Goal: Transaction & Acquisition: Purchase product/service

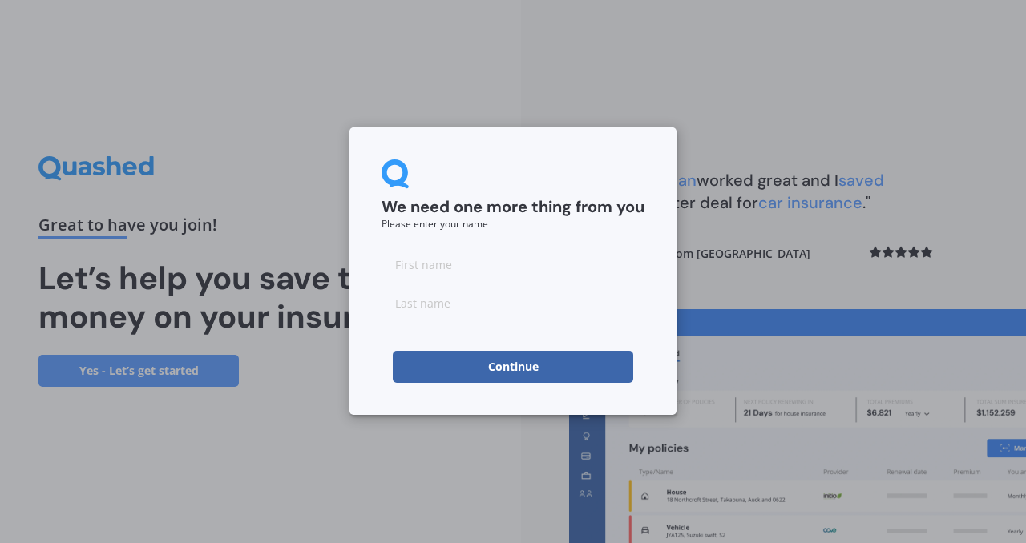
click at [490, 274] on input at bounding box center [512, 264] width 263 height 32
type input "Rose"
click at [423, 304] on input at bounding box center [512, 303] width 263 height 32
type input "[PERSON_NAME]"
click button "Continue" at bounding box center [513, 367] width 240 height 32
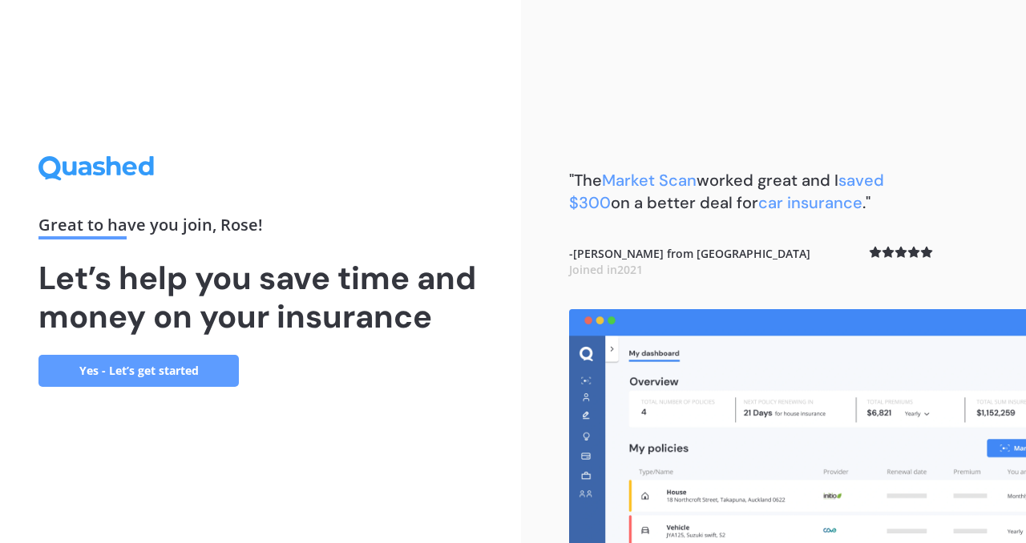
click at [99, 374] on link "Yes - Let’s get started" at bounding box center [138, 371] width 200 height 32
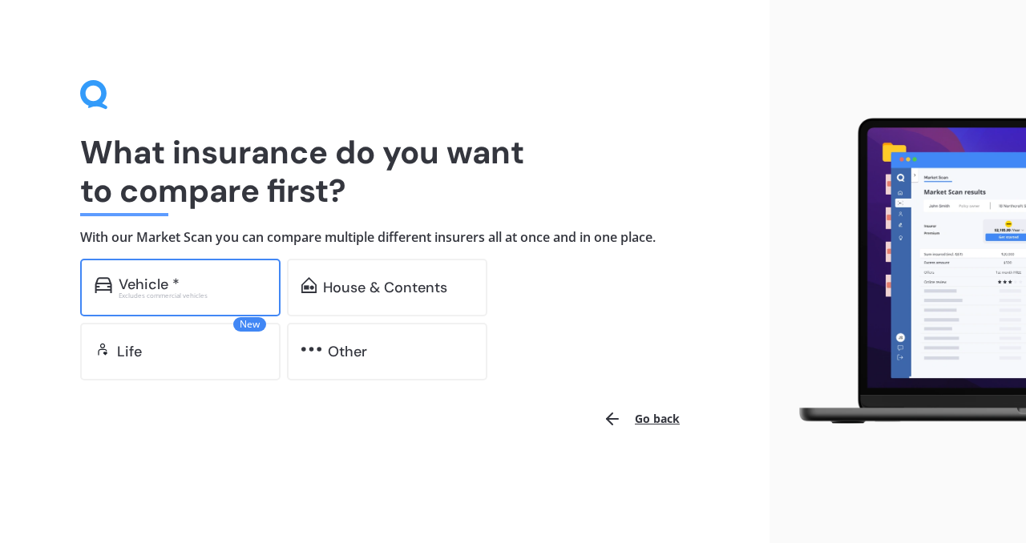
click at [129, 284] on div "Vehicle *" at bounding box center [149, 284] width 61 height 16
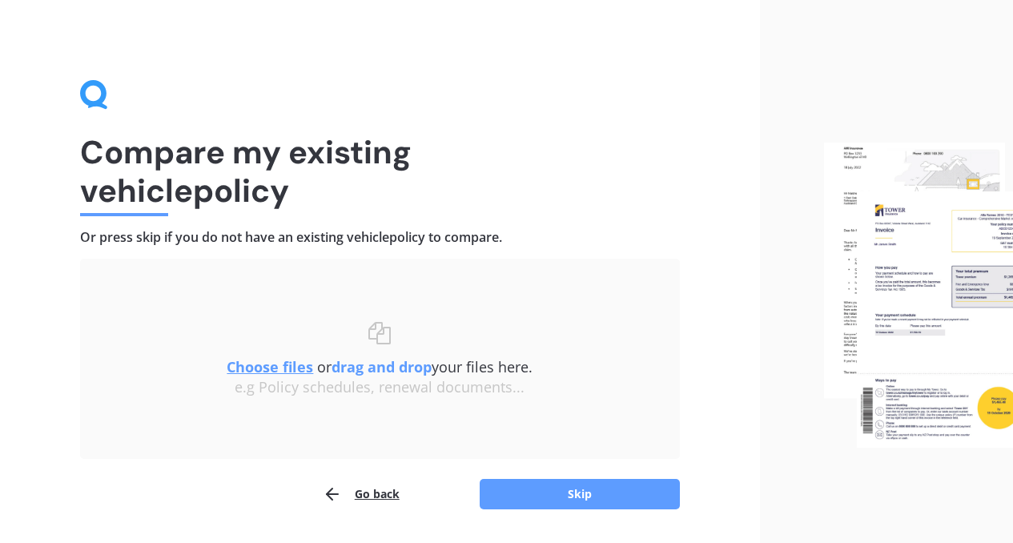
click at [517, 510] on div "Compare my existing vehicle policy Or press skip if you do not have an existing…" at bounding box center [380, 295] width 760 height 590
click at [517, 505] on button "Skip" at bounding box center [580, 494] width 200 height 30
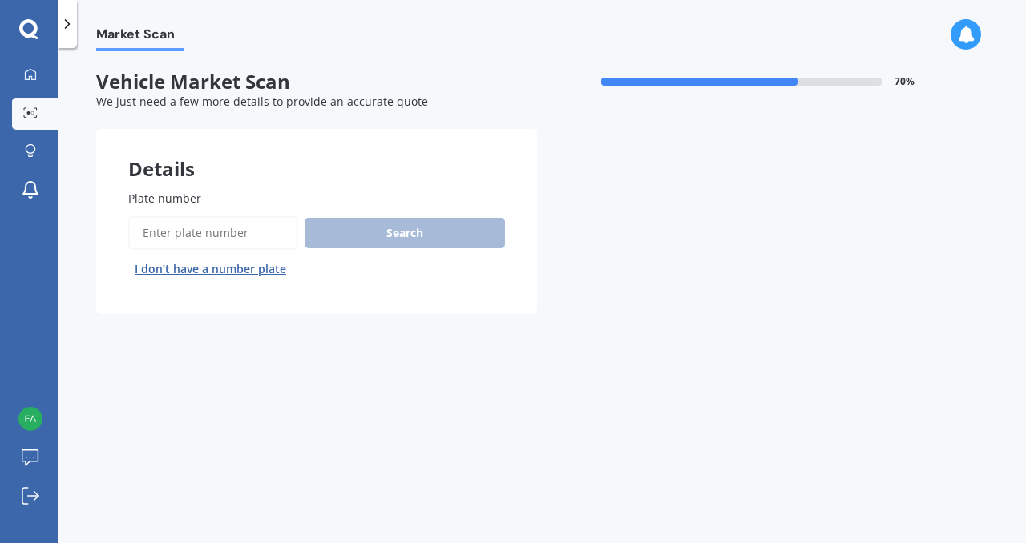
click at [202, 232] on input "Plate number" at bounding box center [213, 233] width 170 height 34
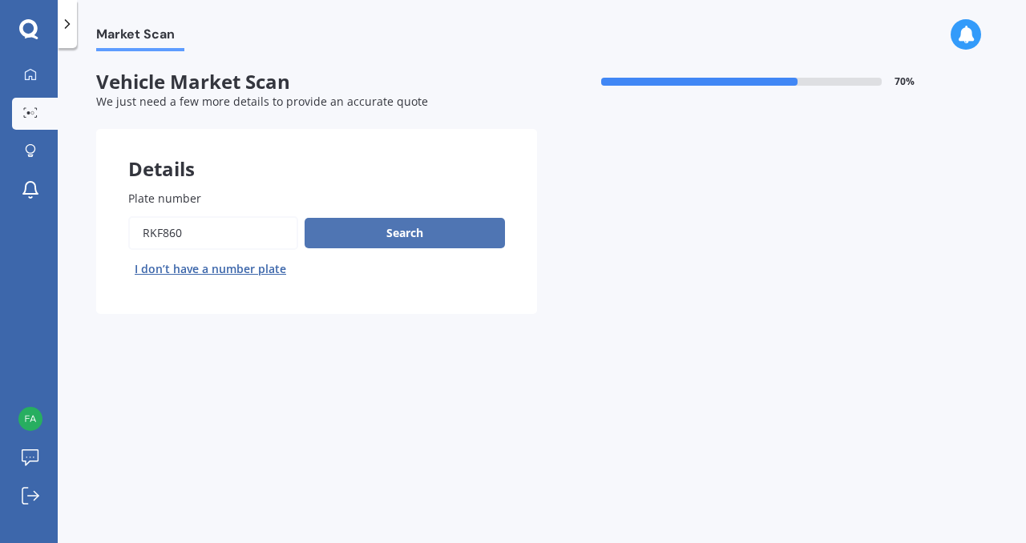
type input "RKF860"
click at [361, 232] on button "Search" at bounding box center [404, 233] width 200 height 30
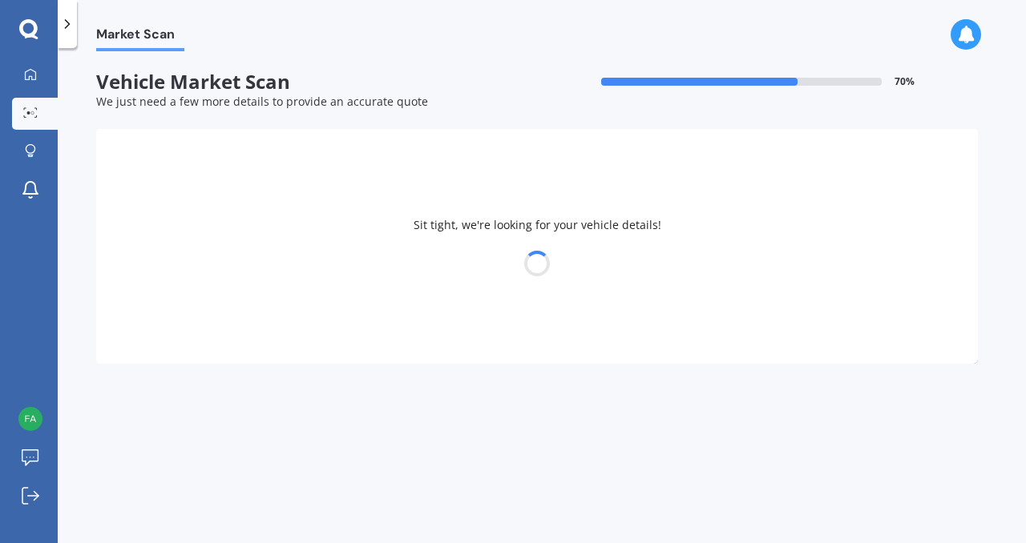
select select "FORD"
select select "RANGER"
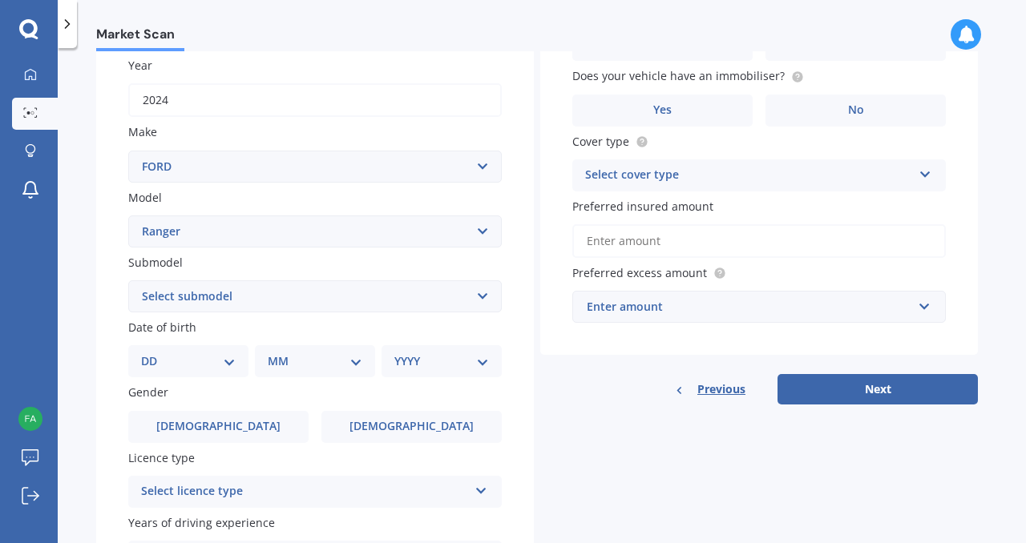
scroll to position [236, 0]
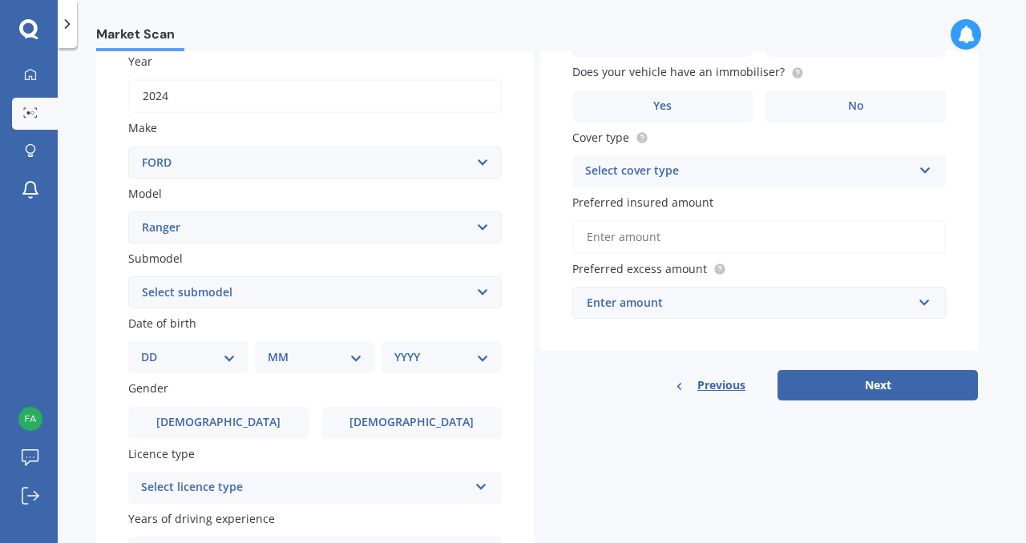
click at [229, 356] on select "DD 01 02 03 04 05 06 07 08 09 10 11 12 13 14 15 16 17 18 19 20 21 22 23 24 25 2…" at bounding box center [188, 358] width 95 height 18
select select "09"
click at [154, 351] on select "DD 01 02 03 04 05 06 07 08 09 10 11 12 13 14 15 16 17 18 19 20 21 22 23 24 25 2…" at bounding box center [188, 358] width 95 height 18
click at [281, 358] on select "MM 01 02 03 04 05 06 07 08 09 10 11 12" at bounding box center [315, 358] width 95 height 18
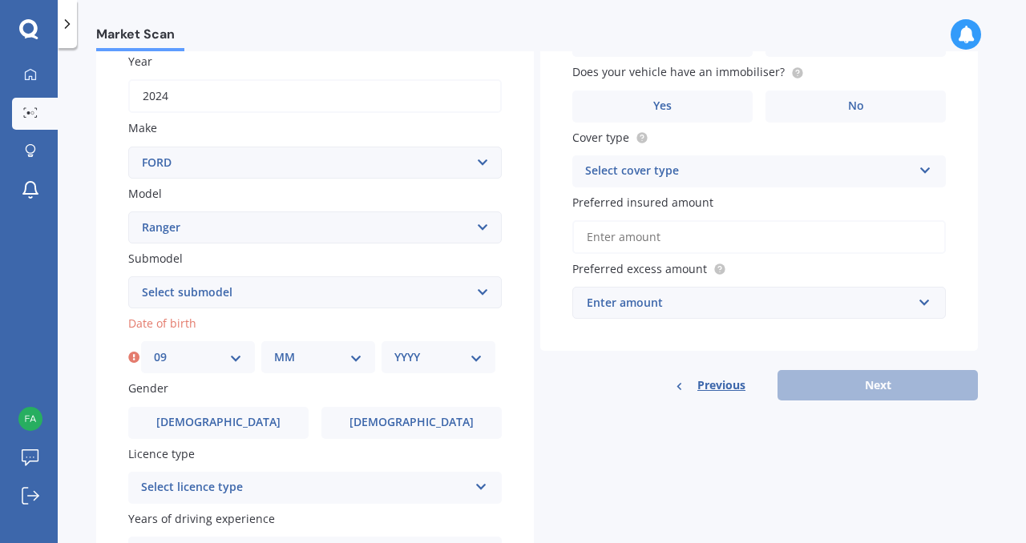
select select "11"
click at [274, 351] on select "MM 01 02 03 04 05 06 07 08 09 10 11 12" at bounding box center [318, 358] width 88 height 18
click at [441, 357] on select "YYYY 2025 2024 2023 2022 2021 2020 2019 2018 2017 2016 2015 2014 2013 2012 2011…" at bounding box center [438, 358] width 88 height 18
select select "1978"
click at [394, 351] on select "YYYY 2025 2024 2023 2022 2021 2020 2019 2018 2017 2016 2015 2014 2013 2012 2011…" at bounding box center [438, 358] width 88 height 18
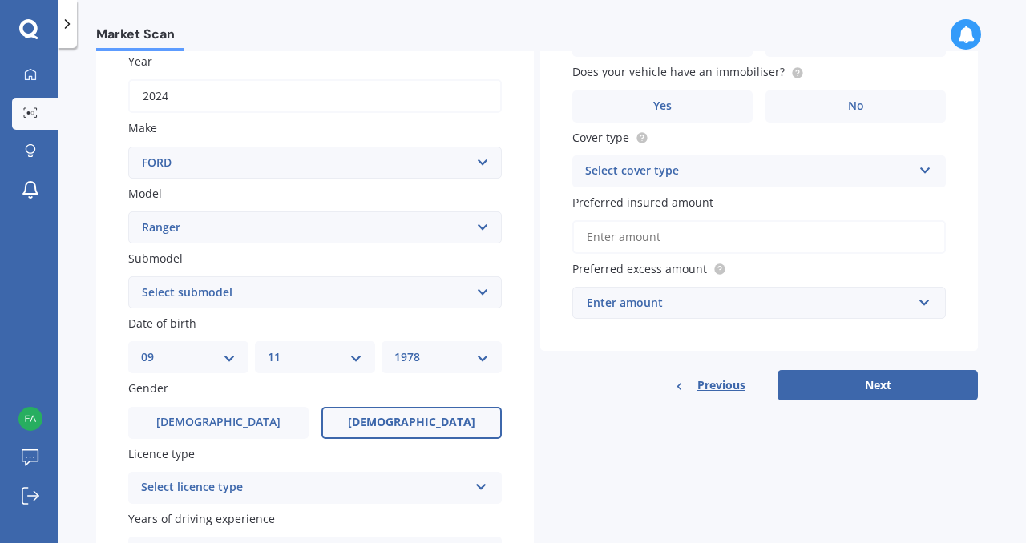
click at [345, 419] on label "[DEMOGRAPHIC_DATA]" at bounding box center [411, 423] width 180 height 32
click at [0, 0] on input "[DEMOGRAPHIC_DATA]" at bounding box center [0, 0] width 0 height 0
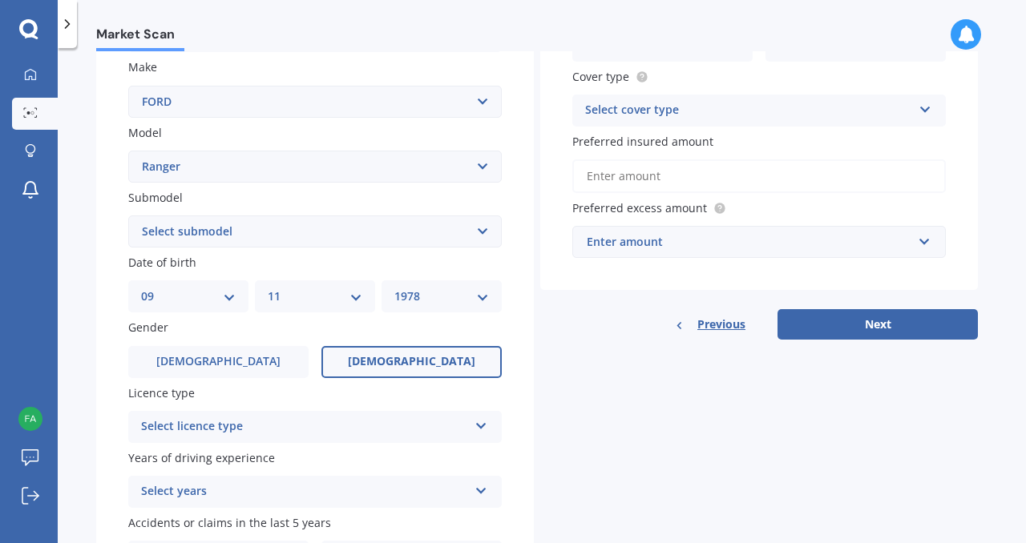
scroll to position [304, 0]
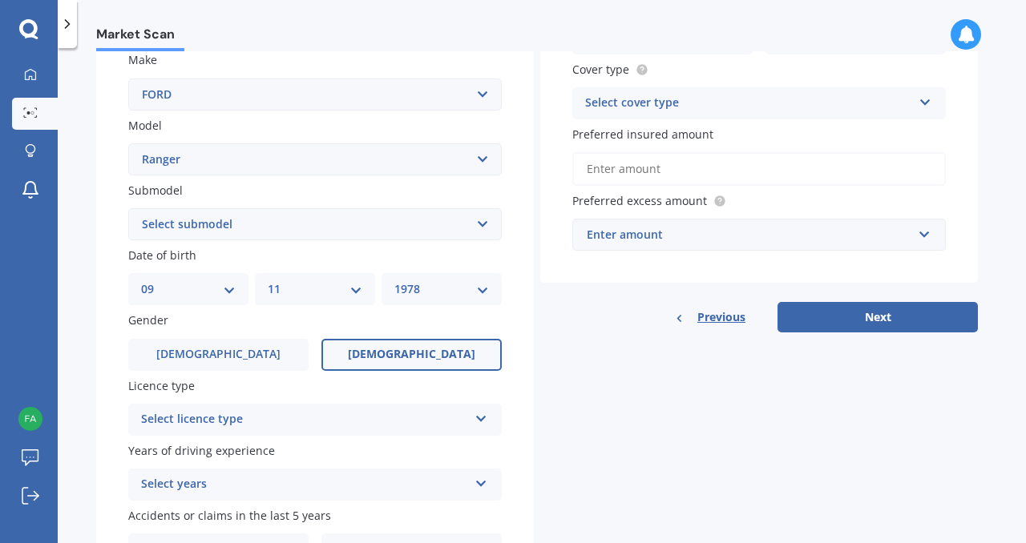
click at [345, 419] on div "Select licence type" at bounding box center [304, 419] width 327 height 19
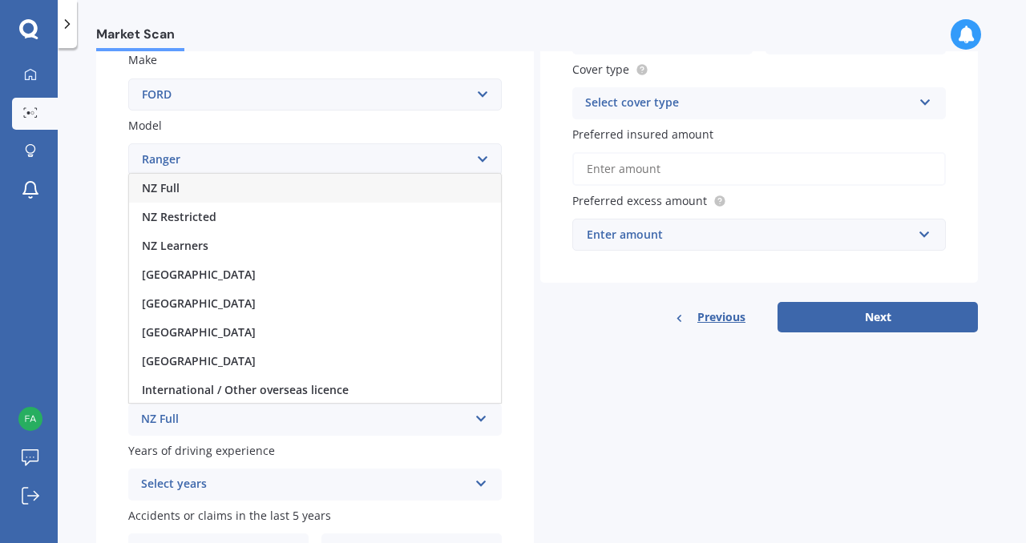
click at [313, 176] on div "NZ Full" at bounding box center [315, 188] width 372 height 29
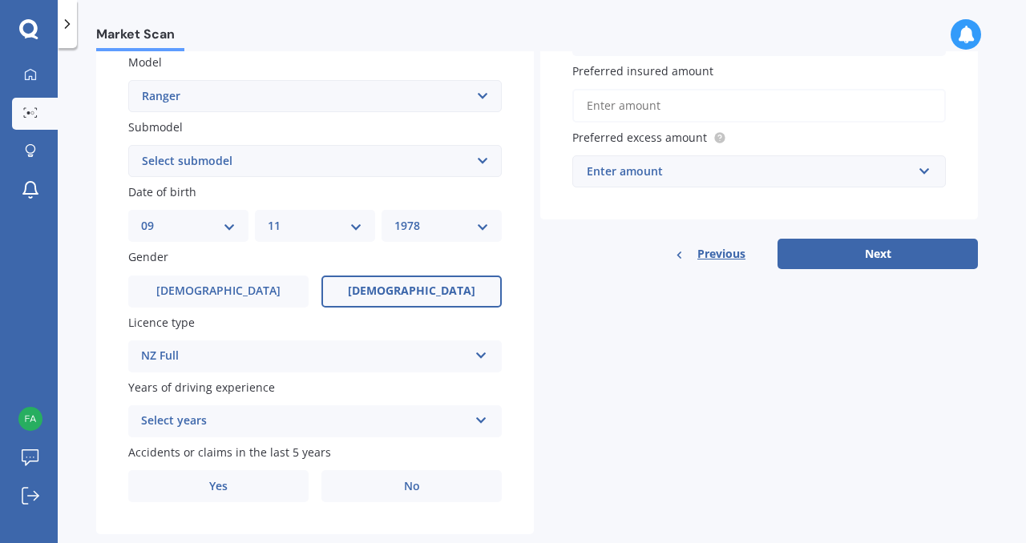
scroll to position [404, 0]
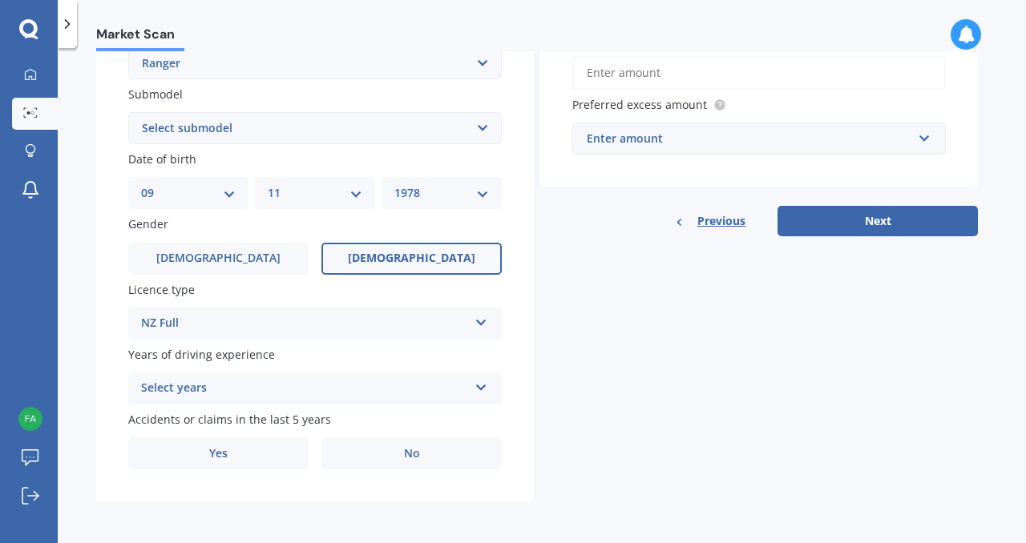
click at [297, 389] on div "Select years" at bounding box center [304, 388] width 327 height 19
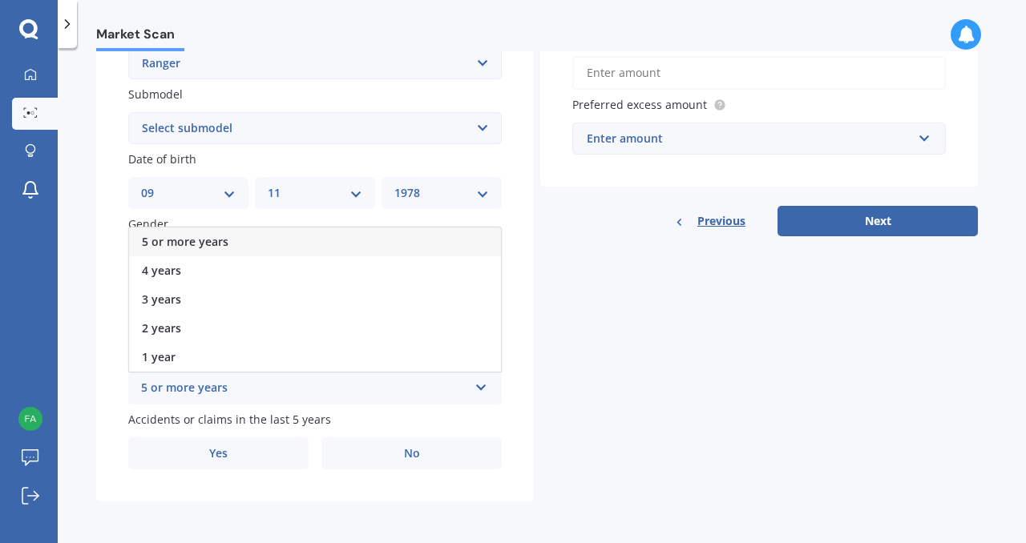
click at [270, 238] on div "5 or more years" at bounding box center [315, 242] width 372 height 29
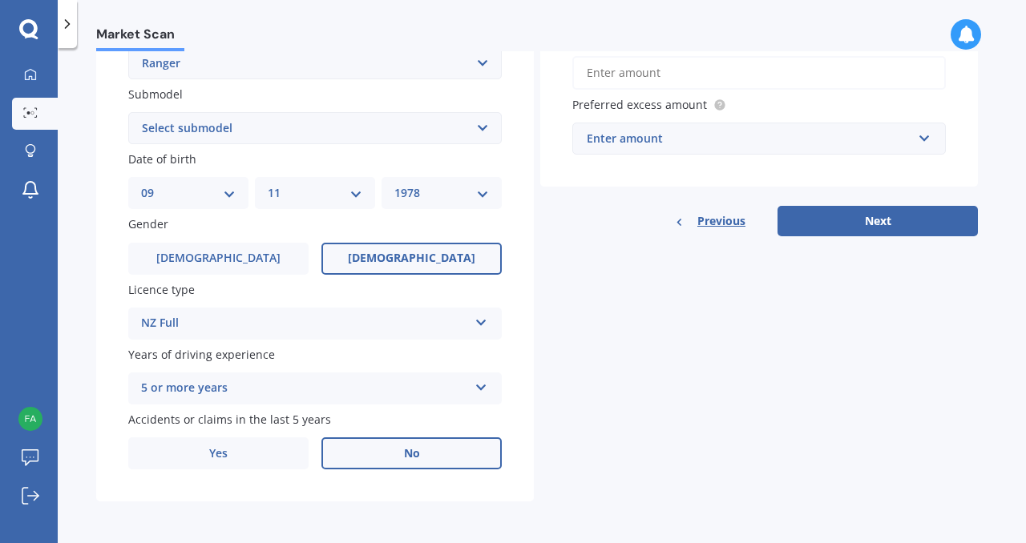
click at [404, 449] on span "No" at bounding box center [412, 454] width 16 height 14
click at [0, 0] on input "No" at bounding box center [0, 0] width 0 height 0
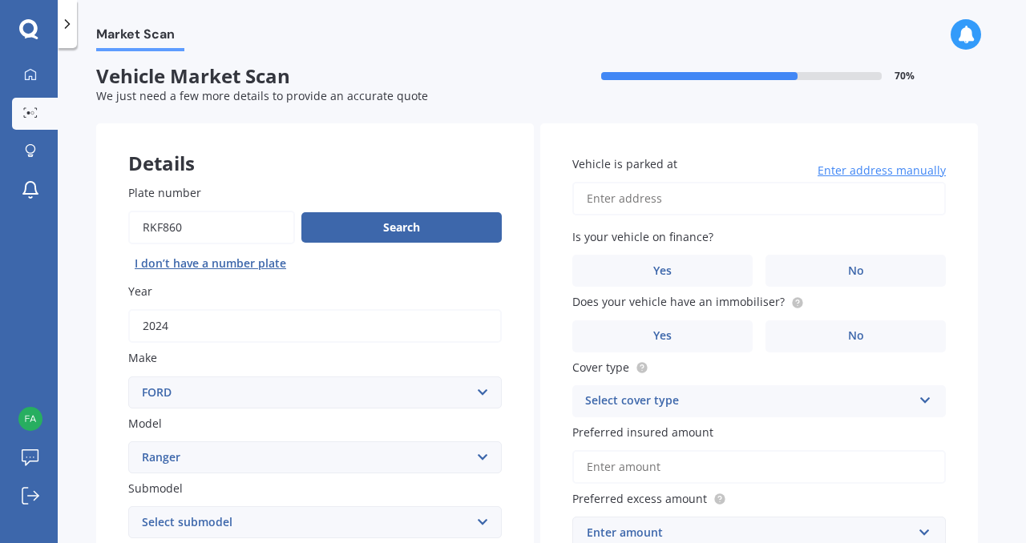
scroll to position [0, 0]
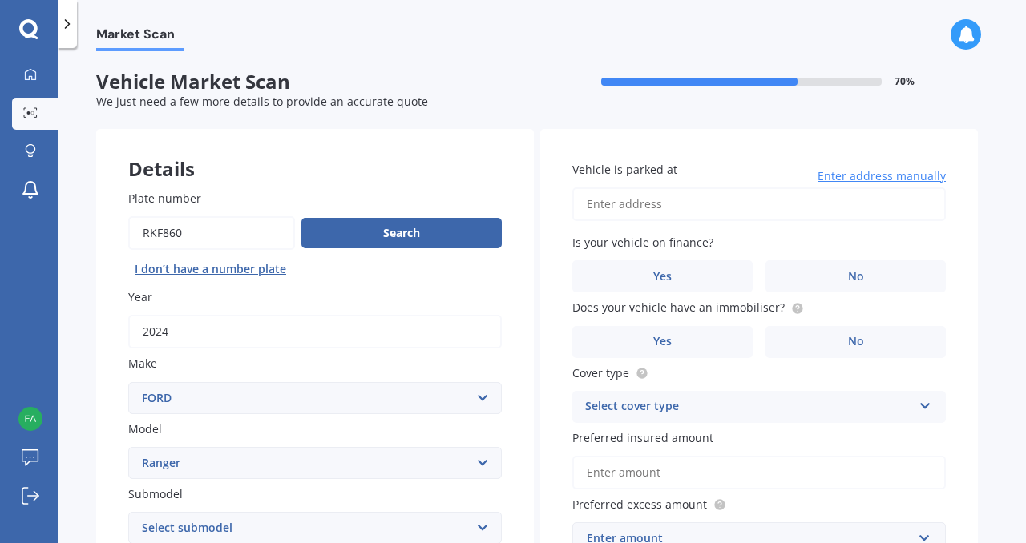
click at [638, 208] on input "Vehicle is parked at" at bounding box center [758, 204] width 373 height 34
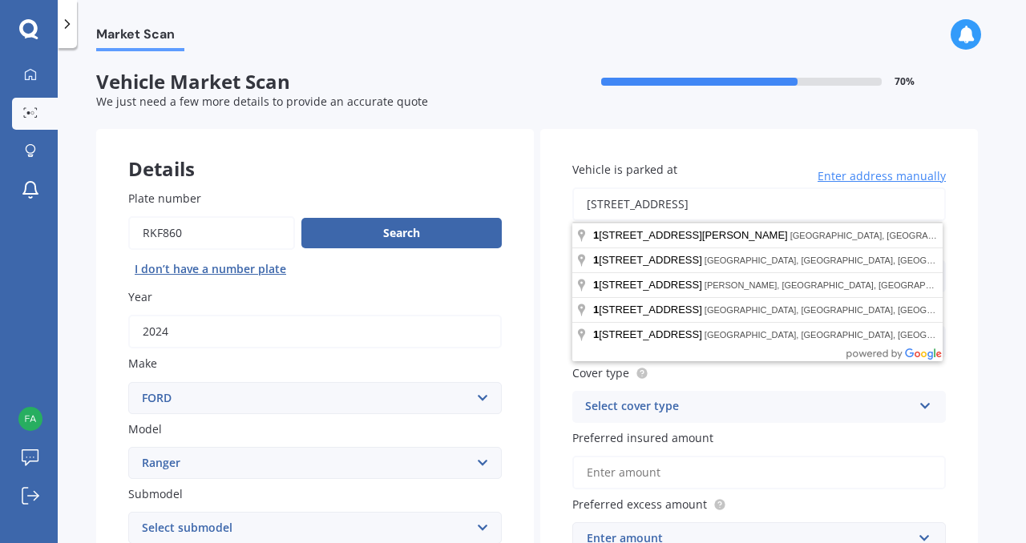
click at [779, 203] on input "[STREET_ADDRESS]" at bounding box center [758, 204] width 373 height 34
click at [653, 201] on input "[STREET_ADDRESS]" at bounding box center [758, 204] width 373 height 34
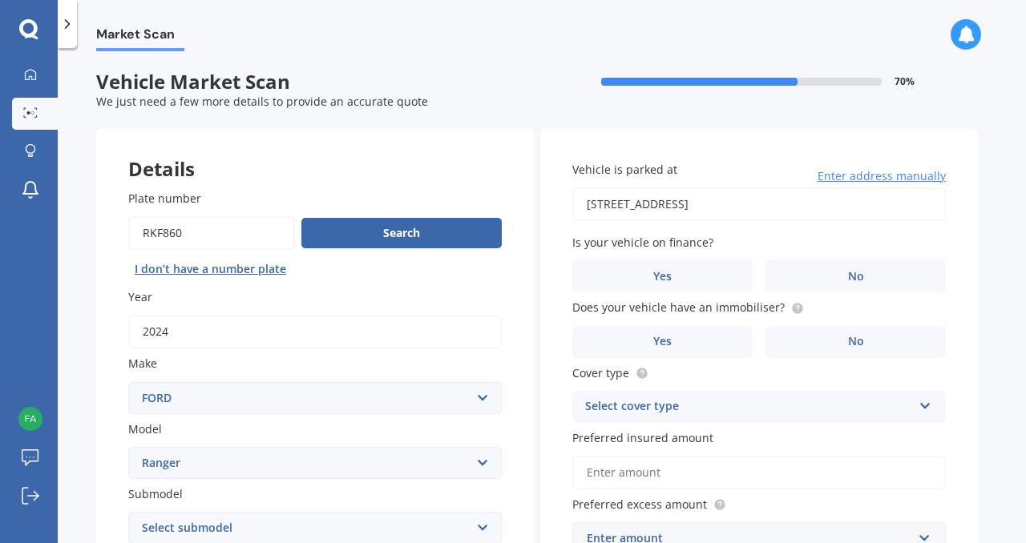
type input "[STREET_ADDRESS][PERSON_NAME]"
click at [710, 275] on label "Yes" at bounding box center [662, 276] width 180 height 32
click at [0, 0] on input "Yes" at bounding box center [0, 0] width 0 height 0
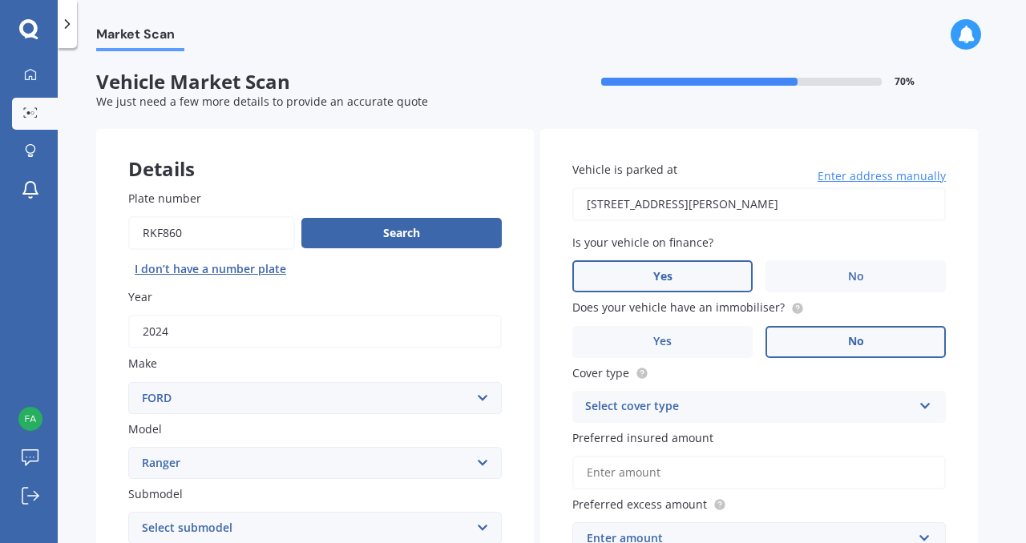
click at [800, 338] on label "No" at bounding box center [855, 342] width 180 height 32
click at [0, 0] on input "No" at bounding box center [0, 0] width 0 height 0
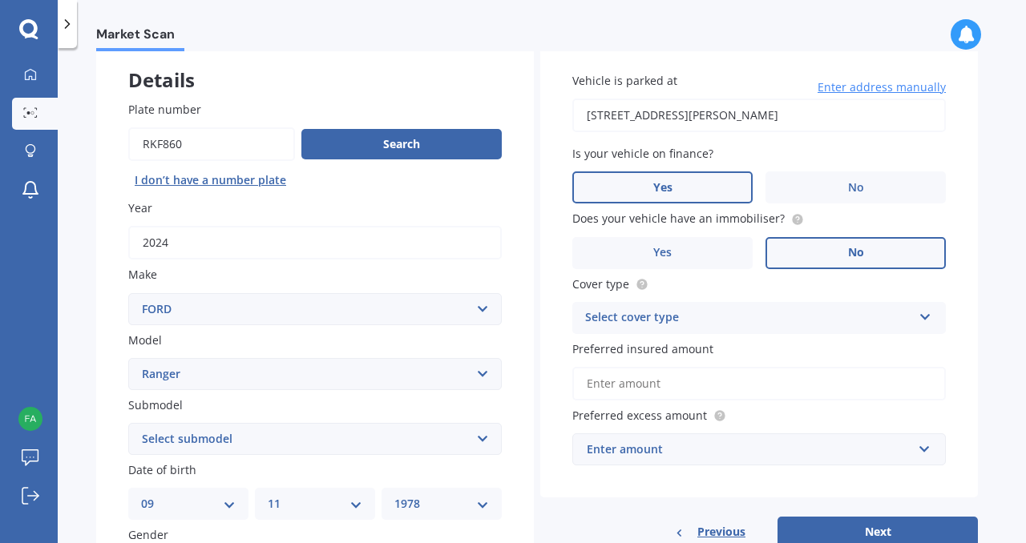
scroll to position [105, 0]
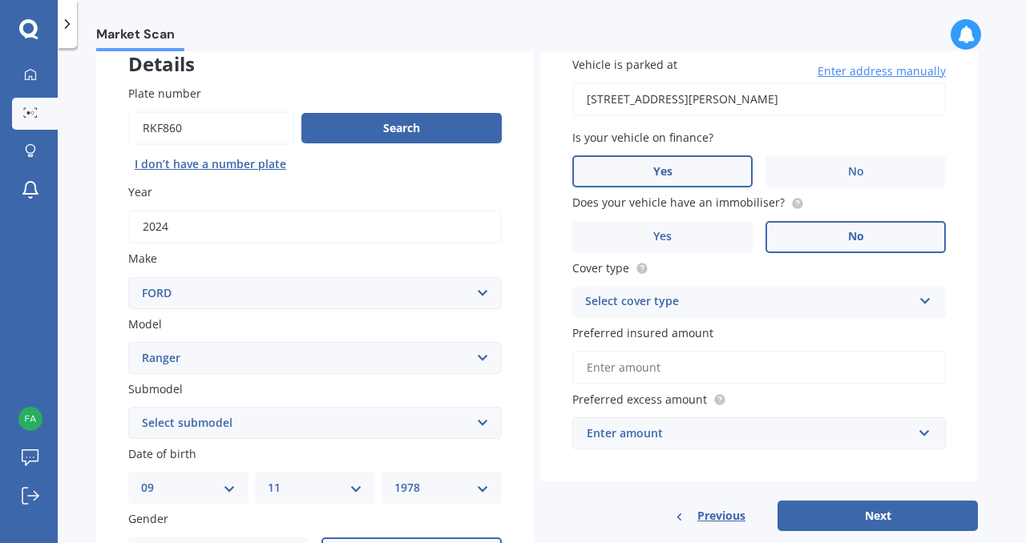
click at [790, 316] on div "Select cover type Comprehensive Third Party, Fire & Theft Third Party" at bounding box center [758, 302] width 373 height 32
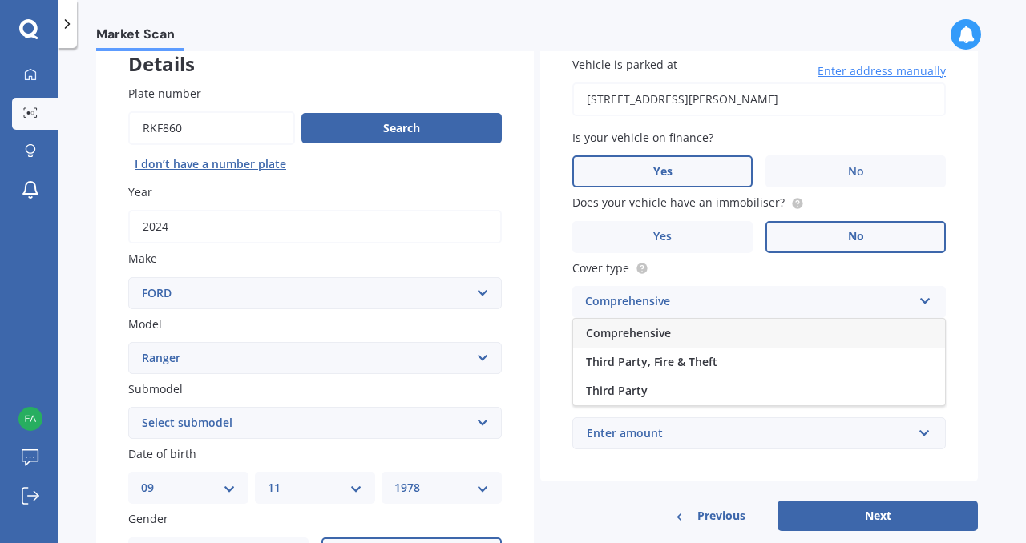
click at [787, 330] on div "Comprehensive" at bounding box center [759, 333] width 372 height 29
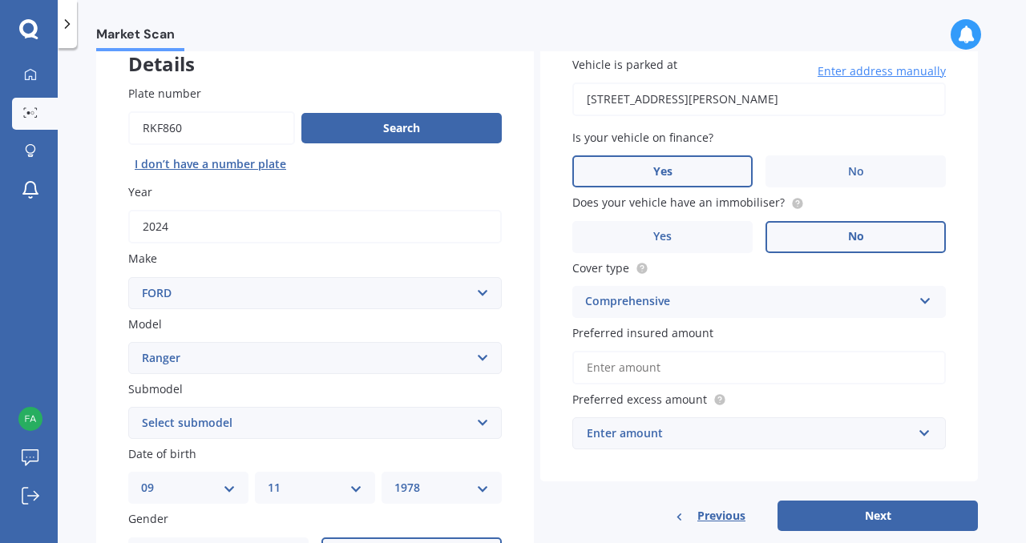
click at [776, 368] on input "Preferred insured amount" at bounding box center [758, 368] width 373 height 34
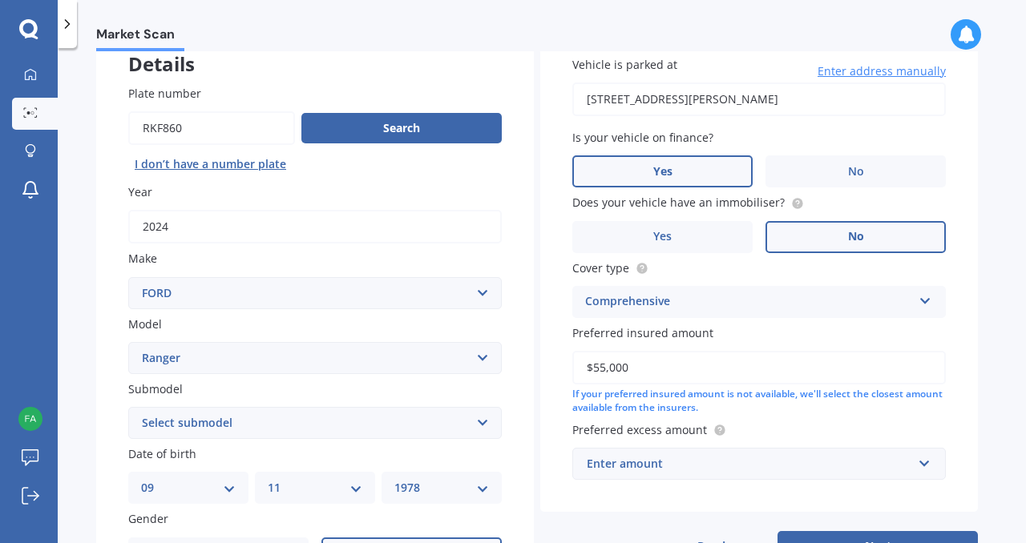
type input "$55,000"
click at [812, 471] on div "Enter amount" at bounding box center [748, 464] width 325 height 18
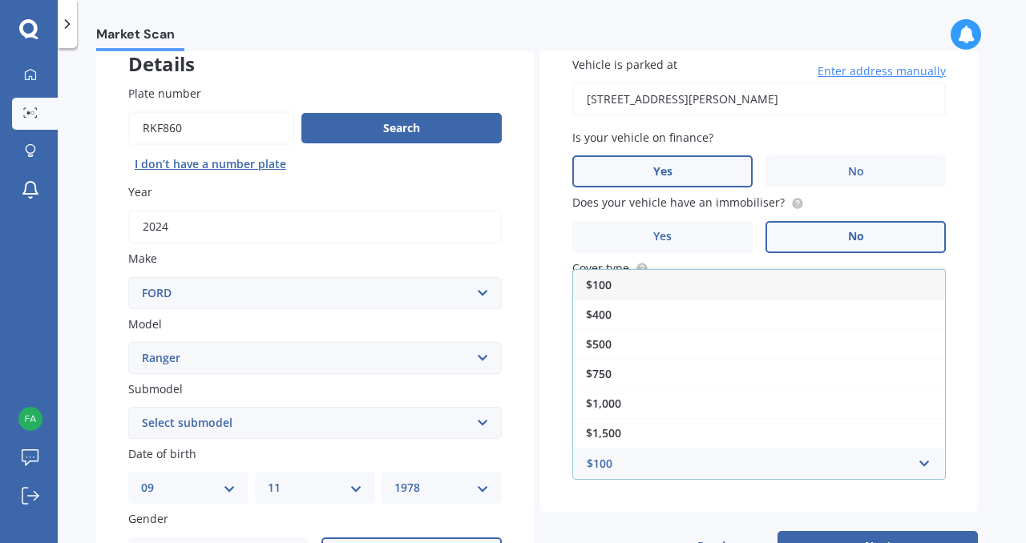
click at [779, 312] on div "$400" at bounding box center [759, 315] width 372 height 30
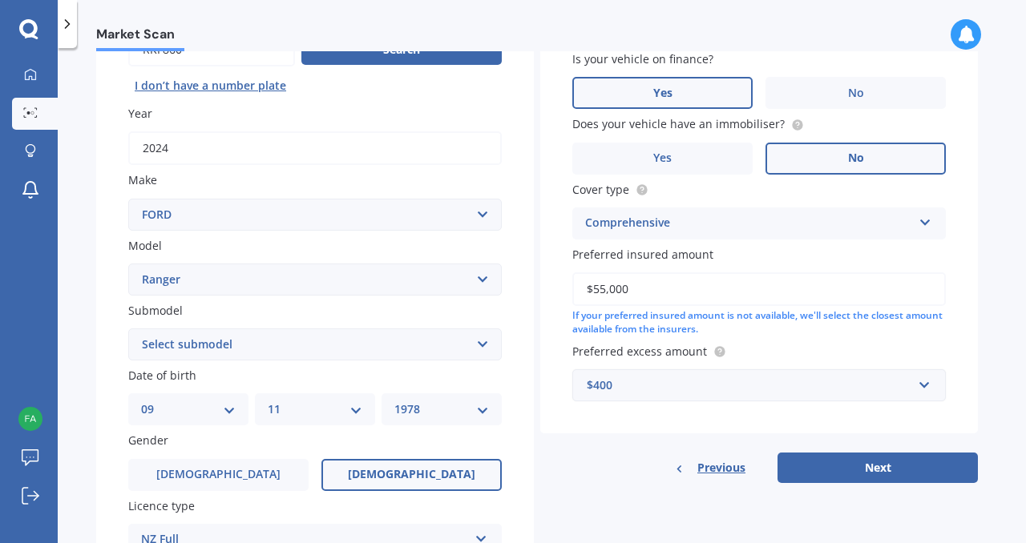
scroll to position [255, 0]
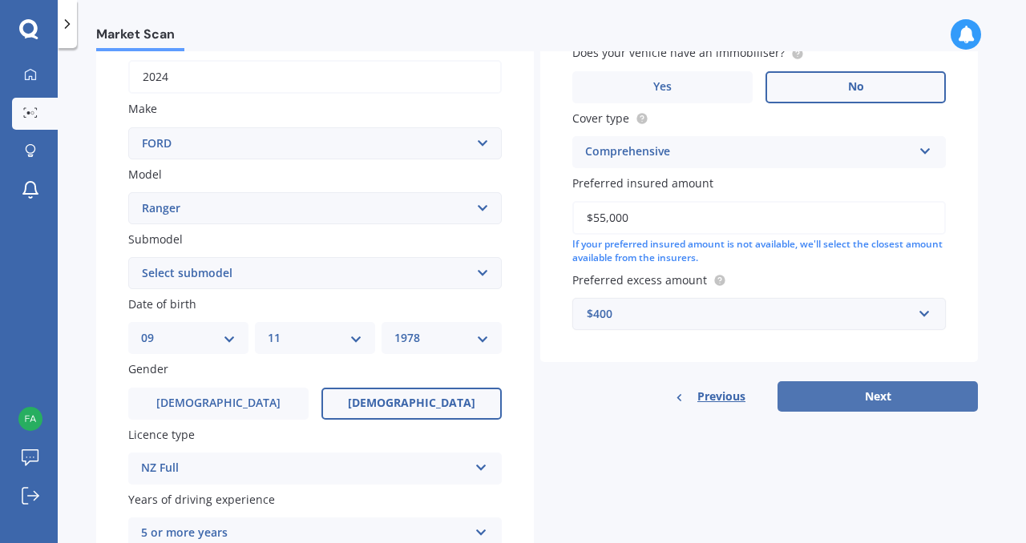
click at [842, 394] on button "Next" at bounding box center [877, 396] width 200 height 30
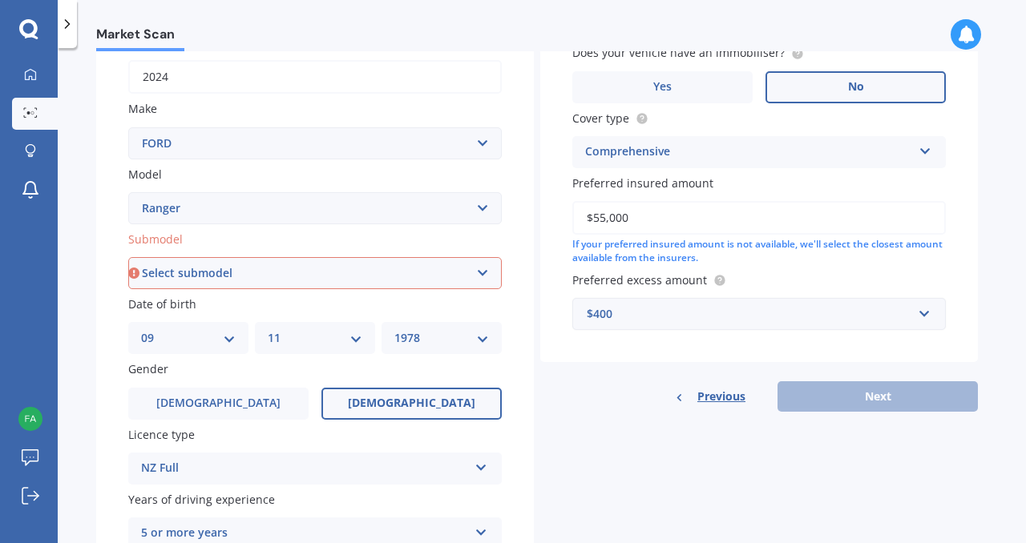
click at [421, 265] on select "Select submodel 4X2 3.2 Litre Turbo Diesel 4X2 XL 2.2 Litre Turbo Diesel 4X2 XL…" at bounding box center [314, 273] width 373 height 32
click at [128, 259] on select "Select submodel 4X2 3.2 Litre Turbo Diesel 4X2 XL 2.2 Litre Turbo Diesel 4X2 XL…" at bounding box center [314, 273] width 373 height 32
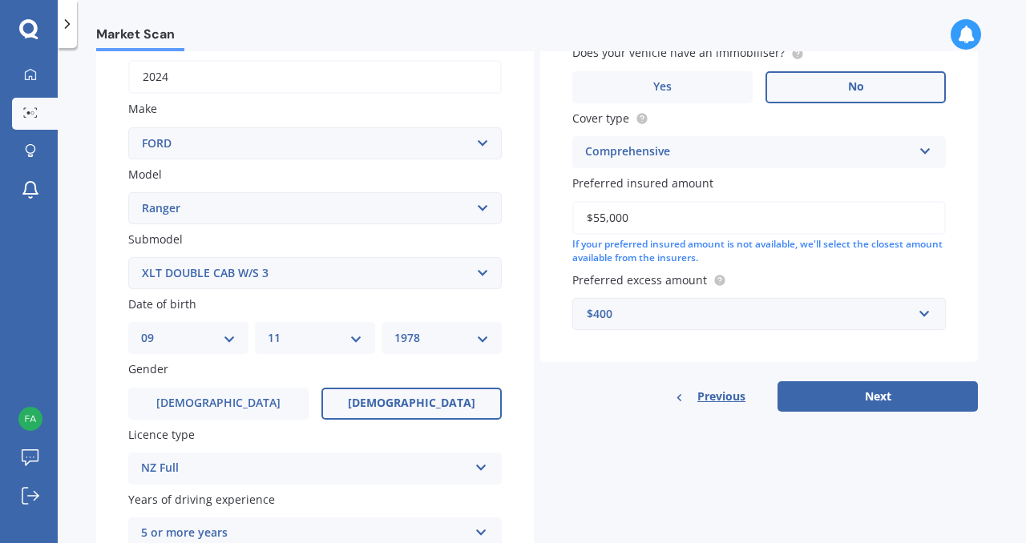
click at [291, 284] on select "Select submodel 4X2 3.2 Litre Turbo Diesel 4X2 XL 2.2 Litre Turbo Diesel 4X2 XL…" at bounding box center [314, 273] width 373 height 32
select select "XLT DOUBLE CAB W/SA 2.0L"
click at [128, 259] on select "Select submodel 4X2 3.2 Litre Turbo Diesel 4X2 XL 2.2 Litre Turbo Diesel 4X2 XL…" at bounding box center [314, 273] width 373 height 32
click at [829, 397] on button "Next" at bounding box center [877, 396] width 200 height 30
select select "09"
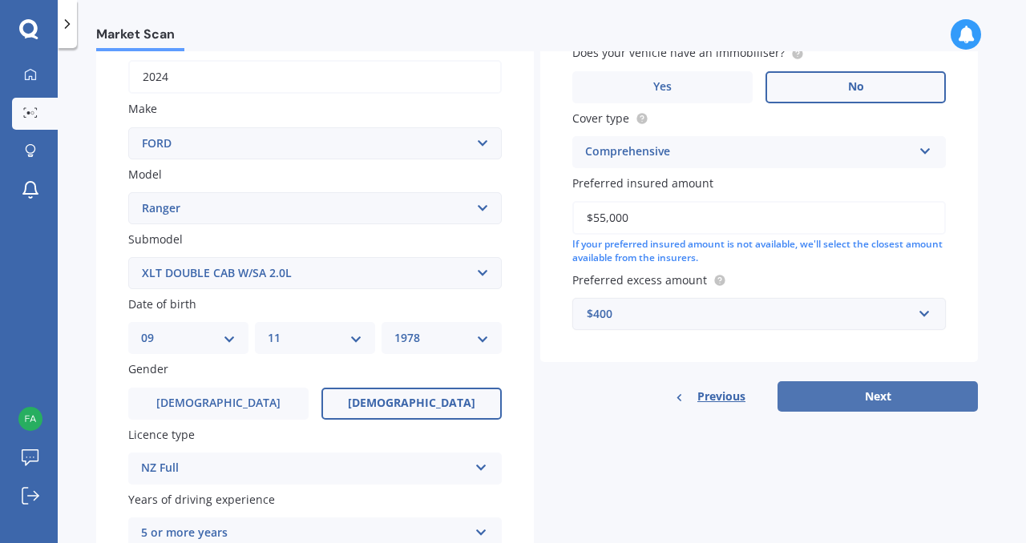
select select "11"
select select "1978"
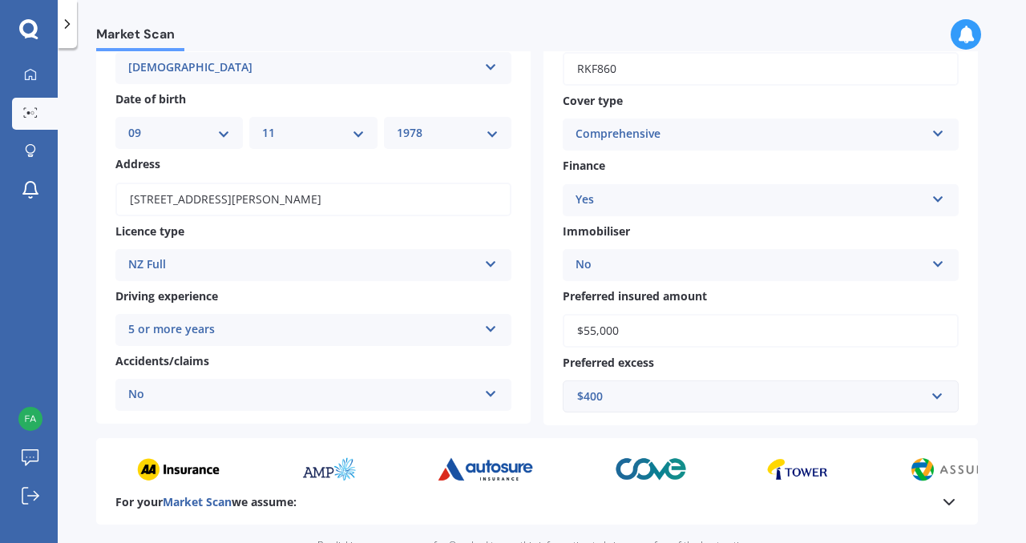
scroll to position [286, 0]
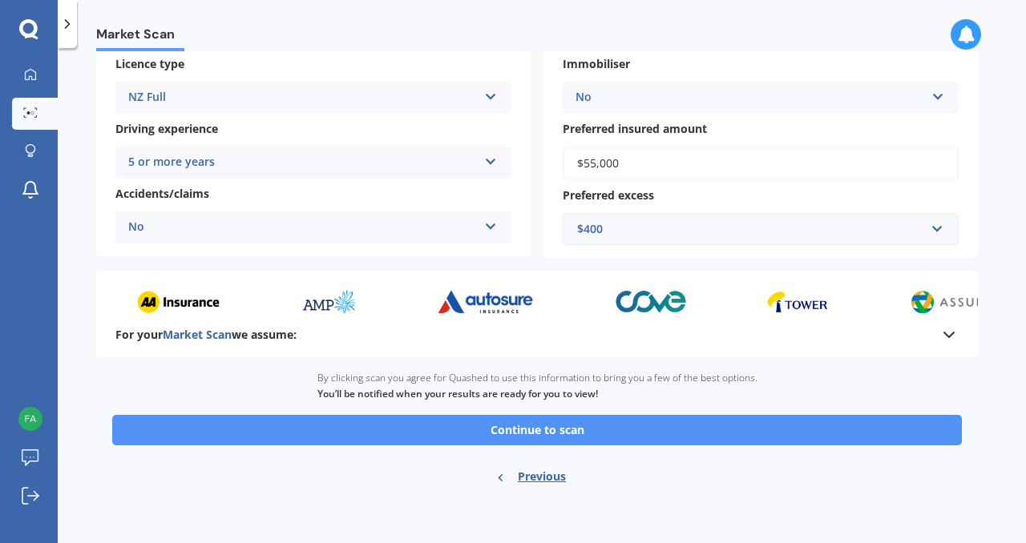
click at [578, 434] on button "Continue to scan" at bounding box center [536, 430] width 849 height 30
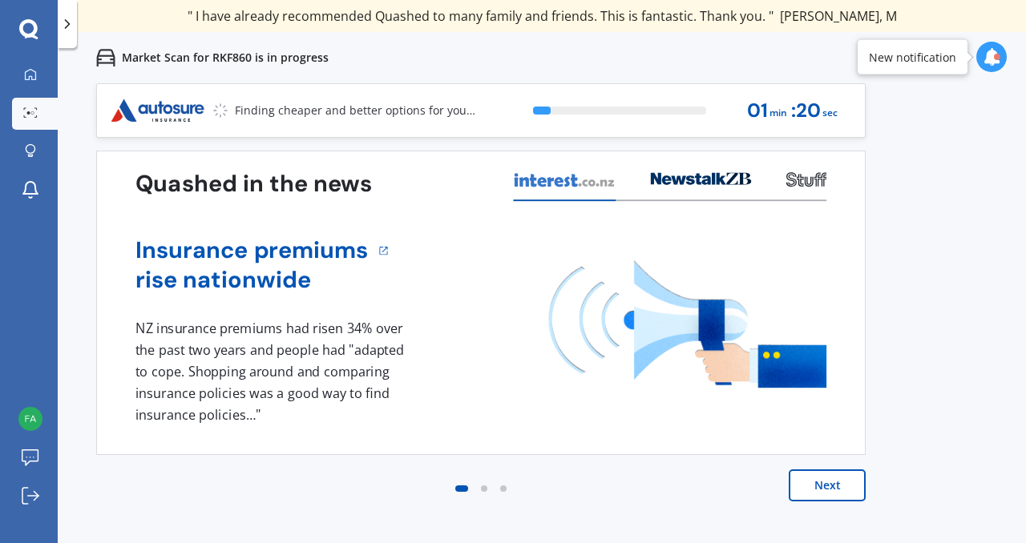
click at [832, 489] on button "Next" at bounding box center [826, 485] width 77 height 32
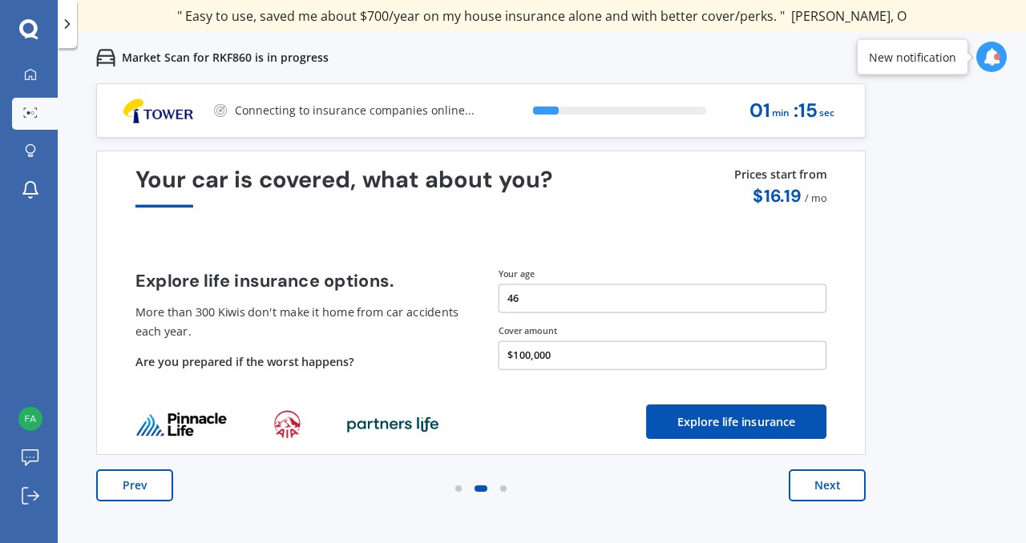
click at [832, 489] on button "Next" at bounding box center [826, 485] width 77 height 32
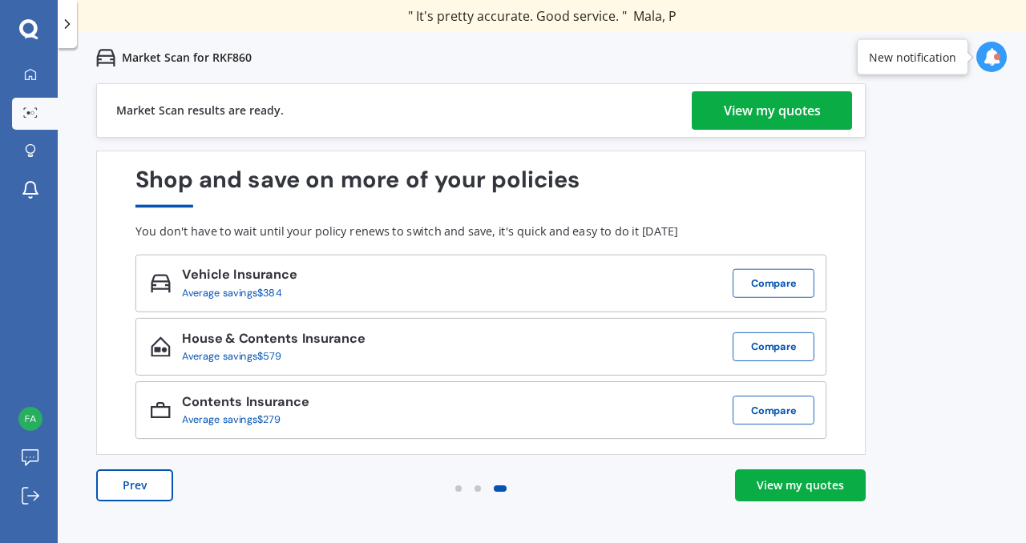
click at [785, 478] on div "View my quotes" at bounding box center [799, 486] width 87 height 16
